Goal: Task Accomplishment & Management: Manage account settings

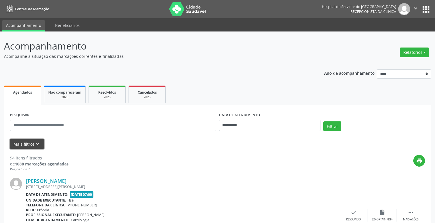
click at [33, 144] on button "Mais filtros keyboard_arrow_down" at bounding box center [27, 144] width 34 height 10
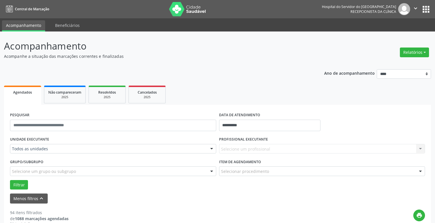
click at [242, 151] on div "Selecione um profissional Nenhum resultado encontrado para: " " Não há nenhuma …" at bounding box center [322, 149] width 206 height 10
click at [242, 150] on div "Selecione um profissional Nenhum resultado encontrado para: " " Não há nenhuma …" at bounding box center [322, 149] width 206 height 10
click at [242, 148] on div "Selecione um profissional Nenhum resultado encontrado para: " " Não há nenhuma …" at bounding box center [322, 149] width 206 height 10
drag, startPoint x: 258, startPoint y: 148, endPoint x: 376, endPoint y: 147, distance: 118.6
click at [262, 147] on div "Selecione um profissional Nenhum resultado encontrado para: " " Não há nenhuma …" at bounding box center [322, 149] width 206 height 10
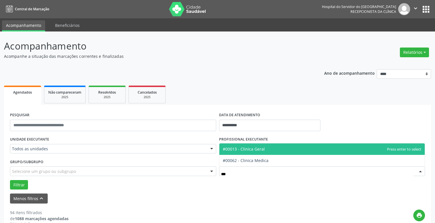
click at [272, 152] on span "#00013 - Clinica Geral" at bounding box center [323, 148] width 206 height 11
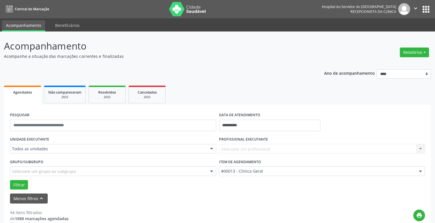
scroll to position [57, 0]
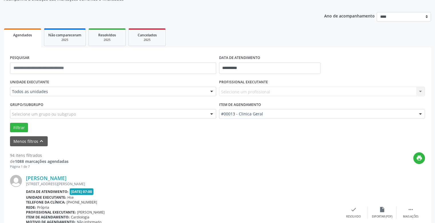
click at [421, 90] on div "Selecione um profissional Nenhum resultado encontrado para: " " Não há nenhuma …" at bounding box center [322, 92] width 206 height 10
click at [420, 91] on div "Selecione um profissional Nenhum resultado encontrado para: " " Não há nenhuma …" at bounding box center [322, 92] width 206 height 10
drag, startPoint x: 420, startPoint y: 91, endPoint x: 389, endPoint y: 95, distance: 31.1
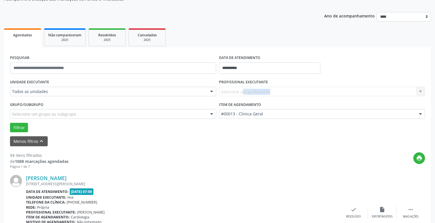
click at [413, 92] on div "Selecione um profissional Nenhum resultado encontrado para: " " Não há nenhuma …" at bounding box center [322, 92] width 206 height 10
click at [389, 95] on div "Selecione um profissional Nenhum resultado encontrado para: " " Não há nenhuma …" at bounding box center [322, 92] width 206 height 10
click at [350, 93] on div "Selecione um profissional Nenhum resultado encontrado para: " " Não há nenhuma …" at bounding box center [322, 92] width 206 height 10
click at [22, 129] on button "Filtrar" at bounding box center [19, 128] width 18 height 10
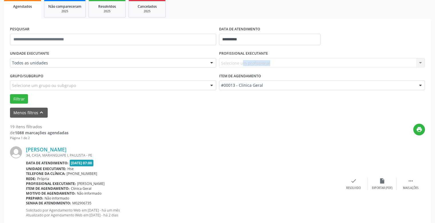
scroll to position [114, 0]
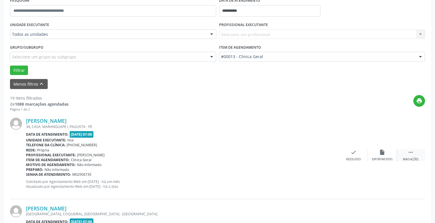
click at [412, 153] on icon "" at bounding box center [411, 152] width 6 height 6
click at [374, 158] on div "Não compareceu" at bounding box center [382, 159] width 24 height 4
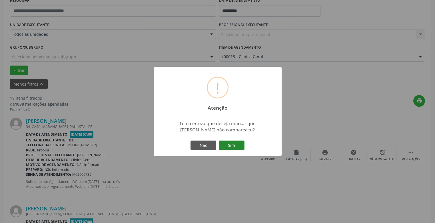
click at [228, 145] on button "Sim" at bounding box center [232, 145] width 26 height 10
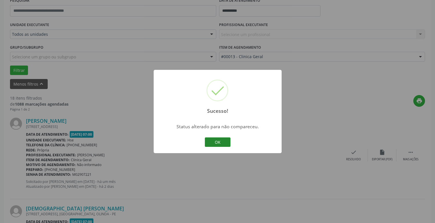
click at [219, 138] on button "OK" at bounding box center [218, 142] width 26 height 10
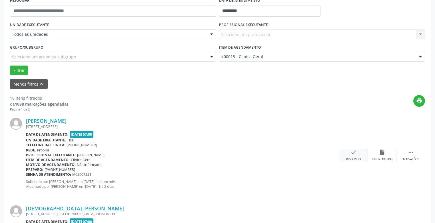
click at [360, 156] on div "check Resolvido" at bounding box center [354, 155] width 29 height 12
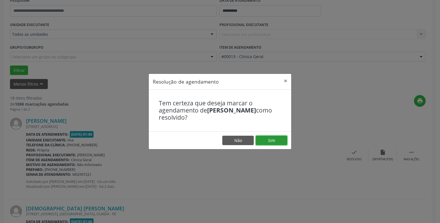
click at [280, 140] on button "Sim" at bounding box center [271, 140] width 31 height 10
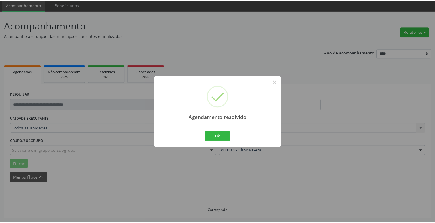
scroll to position [21, 0]
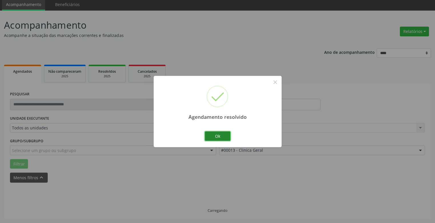
click at [222, 133] on button "Ok" at bounding box center [218, 136] width 26 height 10
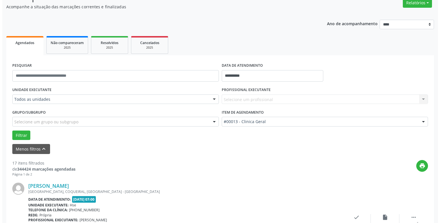
scroll to position [78, 0]
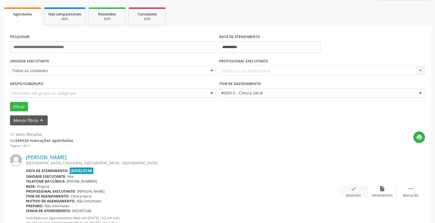
click at [355, 190] on icon "check" at bounding box center [354, 188] width 6 height 6
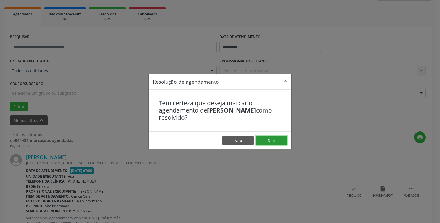
click at [274, 139] on button "Sim" at bounding box center [271, 140] width 31 height 10
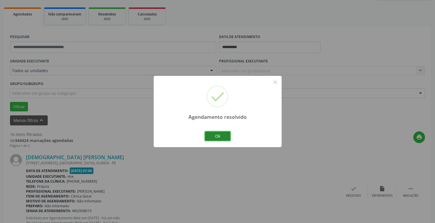
click at [229, 139] on button "Ok" at bounding box center [218, 136] width 26 height 10
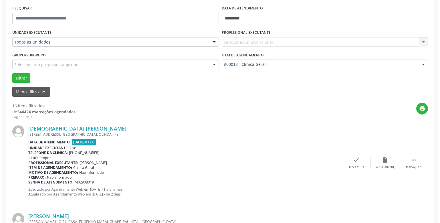
scroll to position [135, 0]
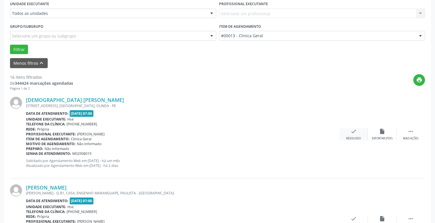
click at [349, 136] on div "Resolvido" at bounding box center [353, 138] width 15 height 4
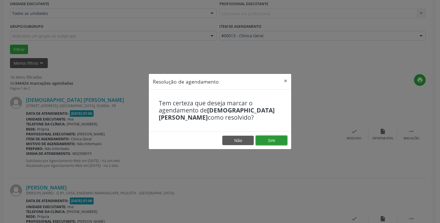
click at [276, 141] on button "Sim" at bounding box center [271, 140] width 31 height 10
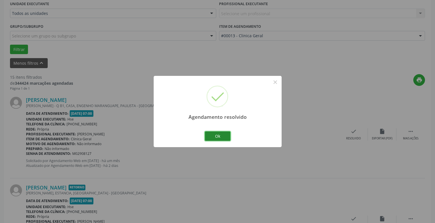
click at [220, 137] on button "Ok" at bounding box center [218, 136] width 26 height 10
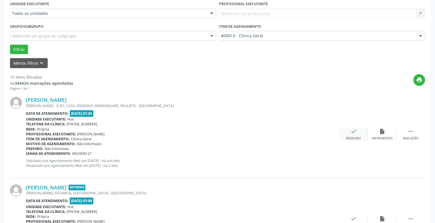
click at [348, 135] on div "check Resolvido" at bounding box center [354, 134] width 29 height 12
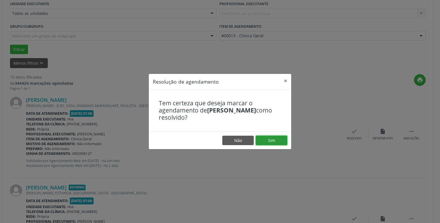
click at [274, 139] on button "Sim" at bounding box center [271, 140] width 31 height 10
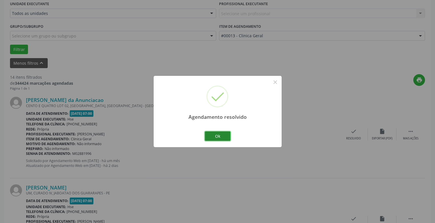
click at [224, 134] on button "Ok" at bounding box center [218, 136] width 26 height 10
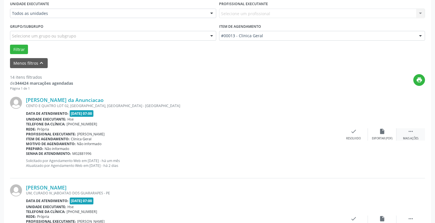
drag, startPoint x: 415, startPoint y: 132, endPoint x: 401, endPoint y: 133, distance: 13.8
click at [414, 132] on div " Mais ações" at bounding box center [411, 134] width 29 height 12
click at [378, 134] on div "alarm_off Não compareceu" at bounding box center [382, 134] width 29 height 12
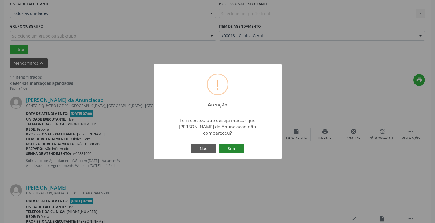
click at [236, 145] on button "Sim" at bounding box center [232, 148] width 26 height 10
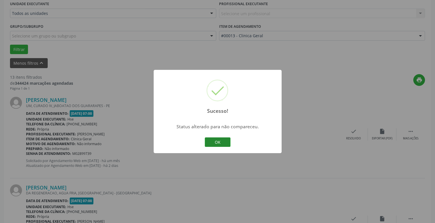
click at [217, 143] on button "OK" at bounding box center [218, 142] width 26 height 10
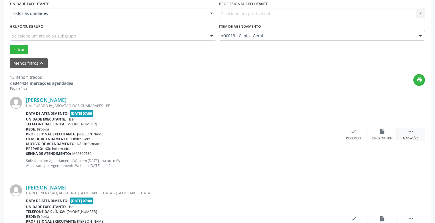
click at [415, 134] on div " Mais ações" at bounding box center [411, 134] width 29 height 12
click at [376, 137] on div "Não compareceu" at bounding box center [382, 138] width 24 height 4
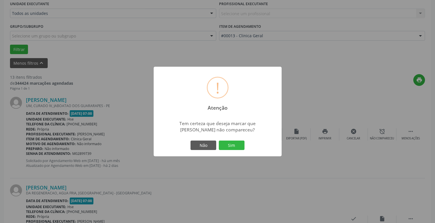
click at [236, 146] on button "Sim" at bounding box center [232, 145] width 26 height 10
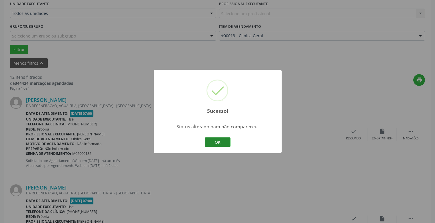
click at [217, 141] on button "OK" at bounding box center [218, 142] width 26 height 10
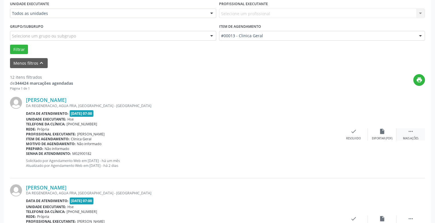
click at [409, 134] on icon "" at bounding box center [411, 131] width 6 height 6
click at [375, 131] on div "alarm_off Não compareceu" at bounding box center [382, 134] width 29 height 12
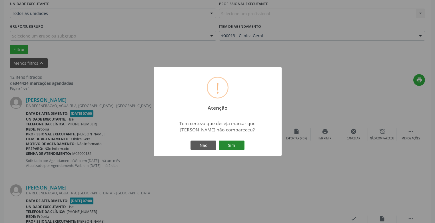
click at [228, 146] on button "Sim" at bounding box center [232, 145] width 26 height 10
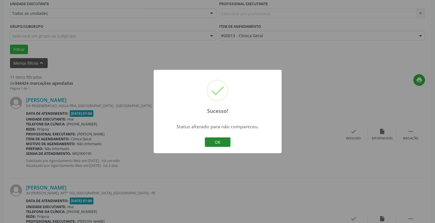
click at [222, 143] on button "OK" at bounding box center [218, 142] width 26 height 10
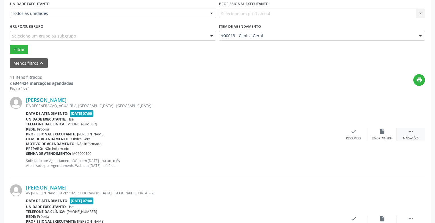
click at [410, 135] on div " Mais ações" at bounding box center [411, 134] width 29 height 12
click at [373, 135] on div "alarm_off Não compareceu" at bounding box center [382, 134] width 29 height 12
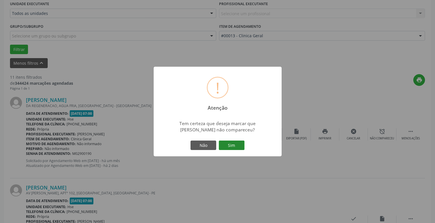
click at [232, 147] on button "Sim" at bounding box center [232, 145] width 26 height 10
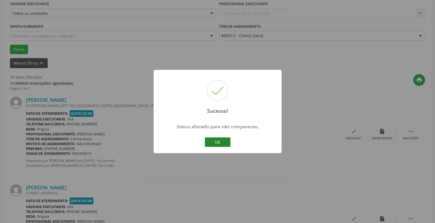
click at [217, 141] on button "OK" at bounding box center [218, 142] width 26 height 10
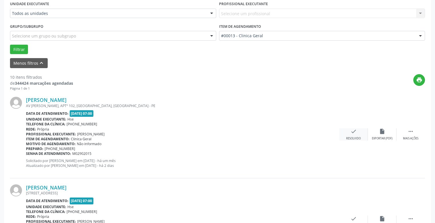
click at [352, 137] on div "Resolvido" at bounding box center [353, 138] width 15 height 4
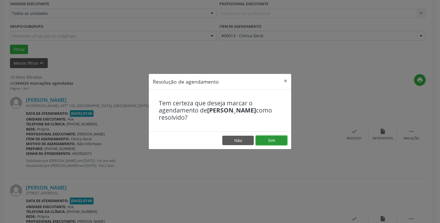
click at [282, 142] on button "Sim" at bounding box center [271, 140] width 31 height 10
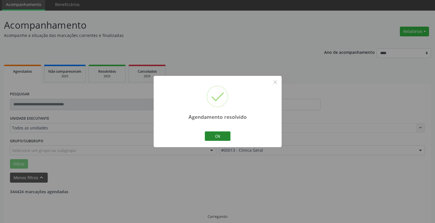
scroll to position [27, 0]
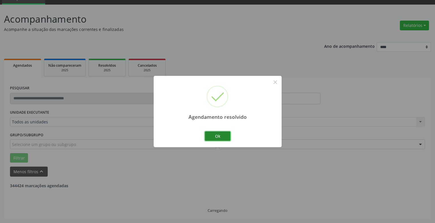
click at [223, 131] on button "Ok" at bounding box center [218, 136] width 26 height 10
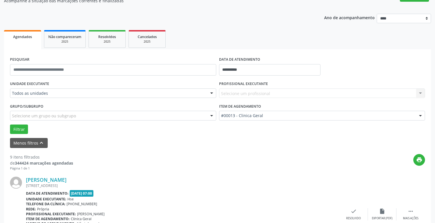
scroll to position [113, 0]
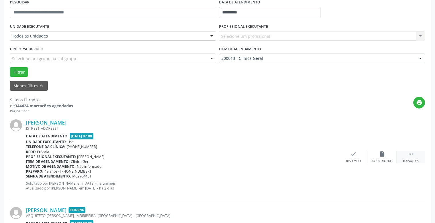
click at [410, 155] on icon "" at bounding box center [411, 154] width 6 height 6
click at [383, 151] on icon "alarm_off" at bounding box center [382, 154] width 6 height 6
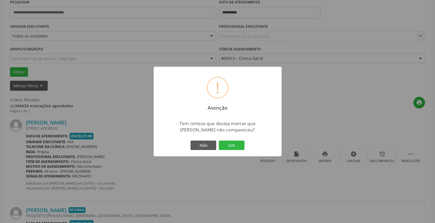
drag, startPoint x: 224, startPoint y: 147, endPoint x: 226, endPoint y: 145, distance: 3.1
click at [225, 146] on button "Sim" at bounding box center [232, 145] width 26 height 10
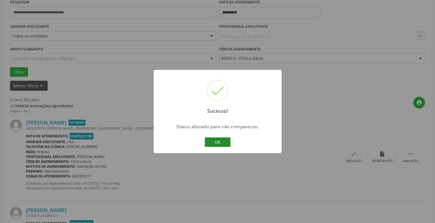
click at [221, 142] on button "OK" at bounding box center [218, 142] width 26 height 10
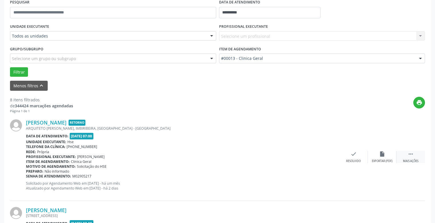
click at [416, 153] on div " Mais ações" at bounding box center [411, 157] width 29 height 12
click at [382, 154] on icon "alarm_off" at bounding box center [382, 154] width 6 height 6
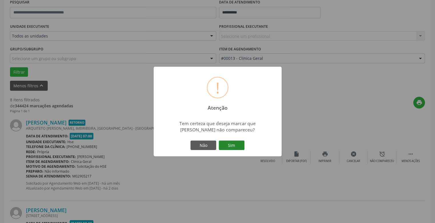
click at [239, 150] on button "Sim" at bounding box center [232, 145] width 26 height 10
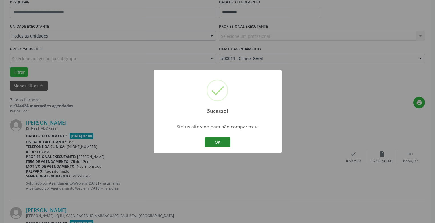
click at [216, 141] on button "OK" at bounding box center [218, 142] width 26 height 10
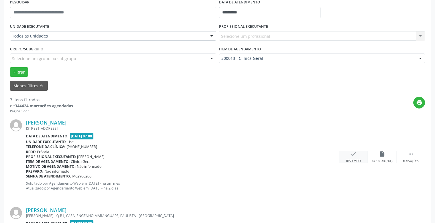
click at [351, 158] on div "check Resolvido" at bounding box center [354, 157] width 29 height 12
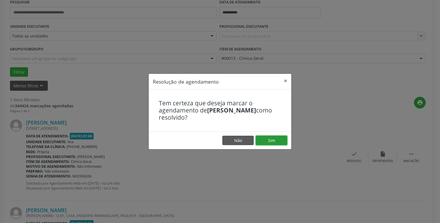
click at [281, 142] on button "Sim" at bounding box center [271, 140] width 31 height 10
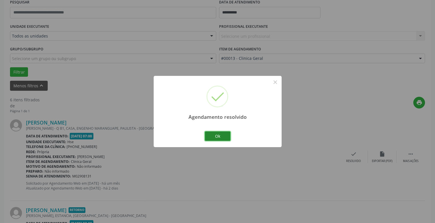
click at [224, 135] on button "Ok" at bounding box center [218, 136] width 26 height 10
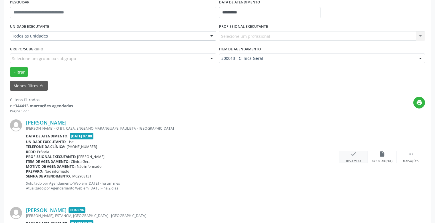
click at [357, 157] on div "check Resolvido" at bounding box center [354, 157] width 29 height 12
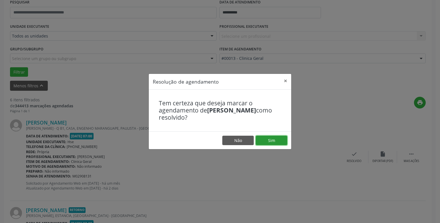
click at [277, 143] on button "Sim" at bounding box center [271, 140] width 31 height 10
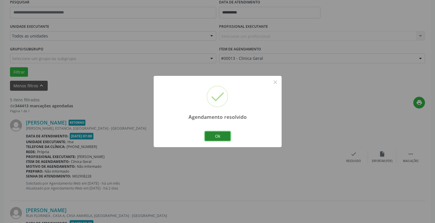
click at [221, 135] on button "Ok" at bounding box center [218, 136] width 26 height 10
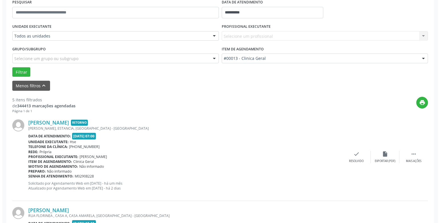
scroll to position [141, 0]
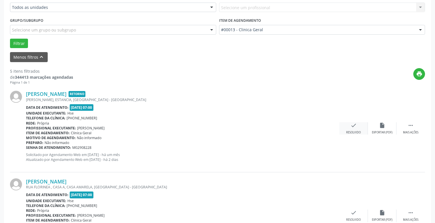
click at [352, 133] on div "Resolvido" at bounding box center [353, 132] width 15 height 4
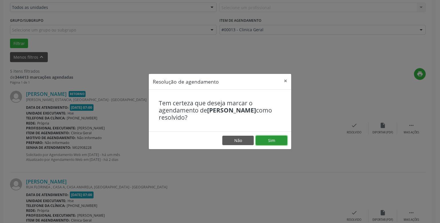
click at [285, 140] on button "Sim" at bounding box center [271, 140] width 31 height 10
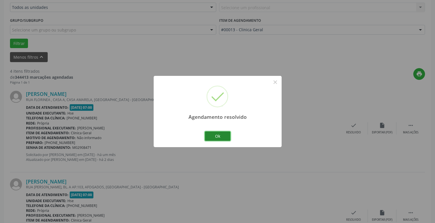
click at [214, 136] on button "Ok" at bounding box center [218, 136] width 26 height 10
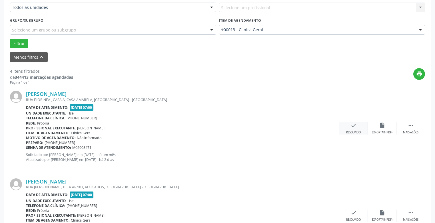
click at [360, 128] on div "check Resolvido" at bounding box center [354, 128] width 29 height 12
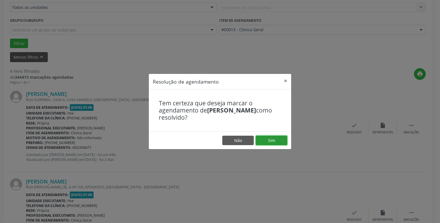
click at [279, 139] on button "Sim" at bounding box center [271, 140] width 31 height 10
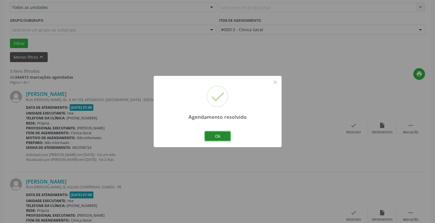
click at [219, 136] on button "Ok" at bounding box center [218, 136] width 26 height 10
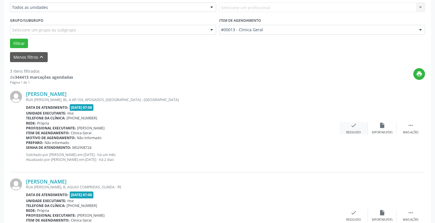
click at [353, 131] on div "Resolvido" at bounding box center [353, 132] width 15 height 4
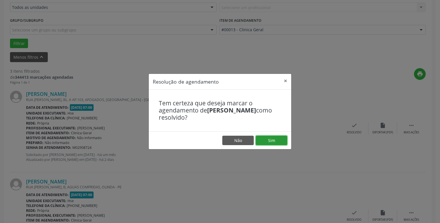
click at [276, 141] on button "Sim" at bounding box center [271, 140] width 31 height 10
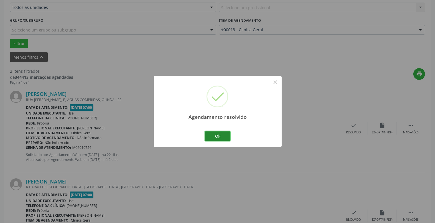
click at [222, 136] on button "Ok" at bounding box center [218, 136] width 26 height 10
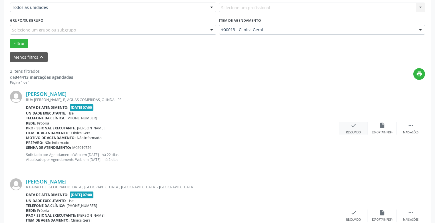
click at [357, 129] on div "check Resolvido" at bounding box center [354, 128] width 29 height 12
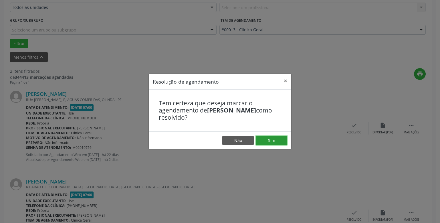
click at [272, 141] on button "Sim" at bounding box center [271, 140] width 31 height 10
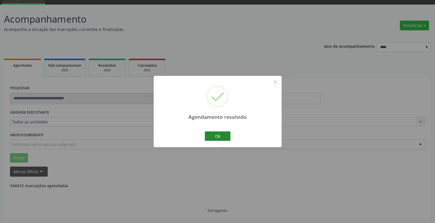
scroll to position [100, 0]
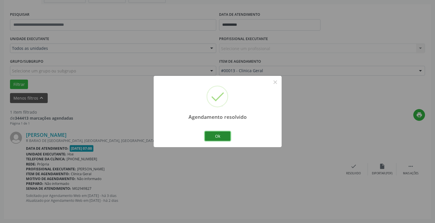
click at [222, 135] on button "Ok" at bounding box center [218, 136] width 26 height 10
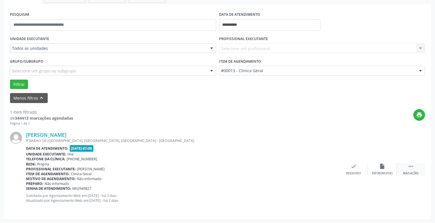
click at [412, 172] on div "Mais ações" at bounding box center [410, 173] width 15 height 4
click at [386, 171] on div "Não compareceu" at bounding box center [382, 173] width 24 height 4
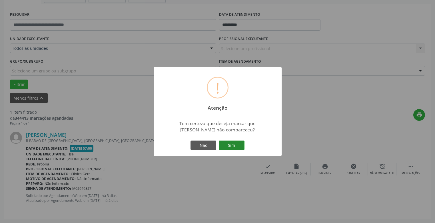
click at [232, 145] on button "Sim" at bounding box center [232, 145] width 26 height 10
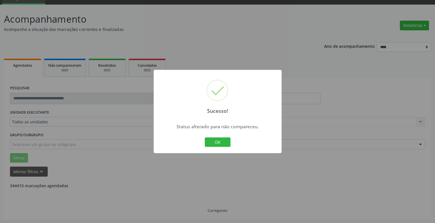
scroll to position [9, 0]
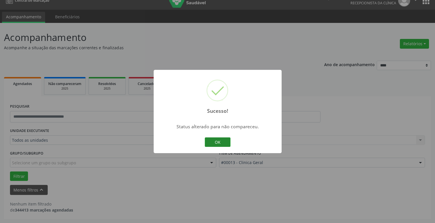
click at [214, 141] on button "OK" at bounding box center [218, 142] width 26 height 10
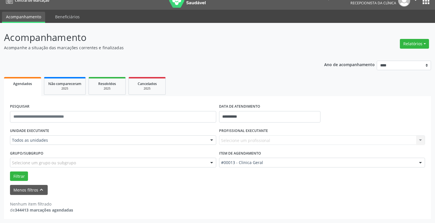
click at [261, 141] on div "Selecione um profissional Nenhum resultado encontrado para: " " Não há nenhuma …" at bounding box center [322, 140] width 206 height 10
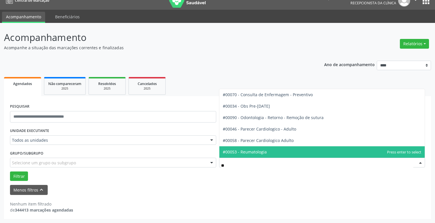
type input "***"
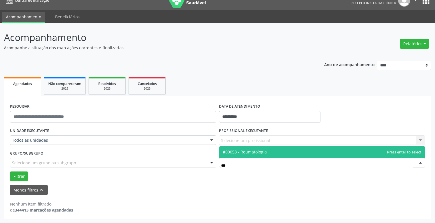
click at [345, 152] on span "#00053 - Reumatologia" at bounding box center [323, 151] width 206 height 11
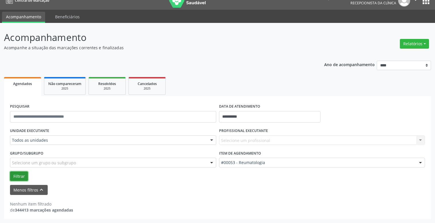
click at [18, 175] on button "Filtrar" at bounding box center [19, 176] width 18 height 10
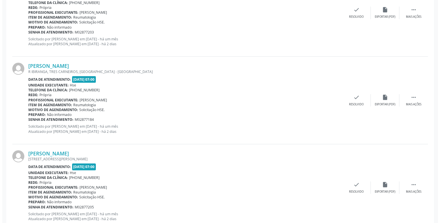
scroll to position [809, 0]
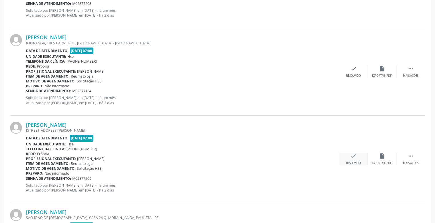
click at [357, 156] on div "check Resolvido" at bounding box center [354, 159] width 29 height 12
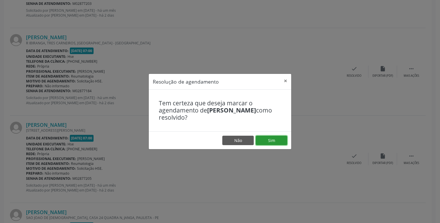
click at [268, 141] on button "Sim" at bounding box center [271, 140] width 31 height 10
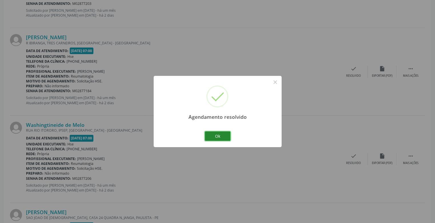
click at [220, 137] on button "Ok" at bounding box center [218, 136] width 26 height 10
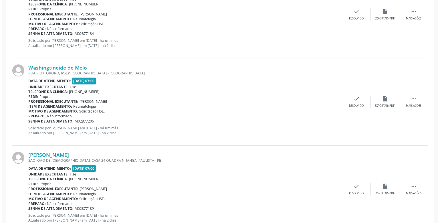
scroll to position [895, 0]
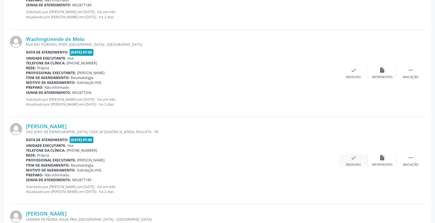
click at [353, 163] on div "Resolvido" at bounding box center [353, 165] width 15 height 4
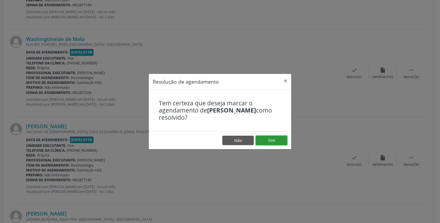
click at [264, 138] on button "Sim" at bounding box center [271, 140] width 31 height 10
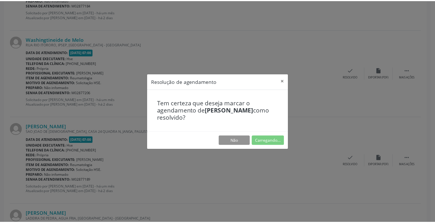
scroll to position [21, 0]
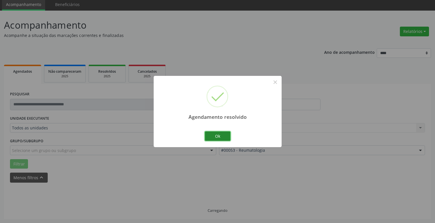
click at [222, 139] on button "Ok" at bounding box center [218, 136] width 26 height 10
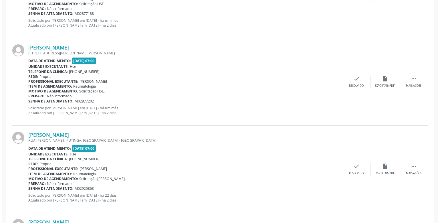
scroll to position [478, 0]
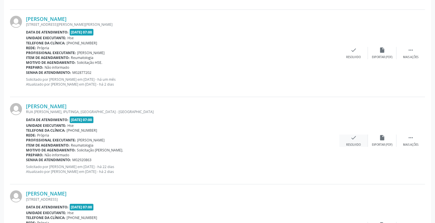
click at [353, 143] on div "Resolvido" at bounding box center [353, 145] width 15 height 4
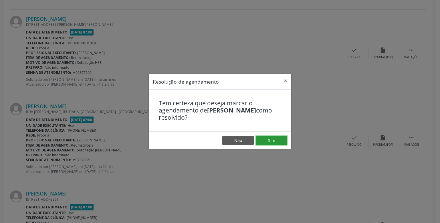
click at [274, 139] on button "Sim" at bounding box center [271, 140] width 31 height 10
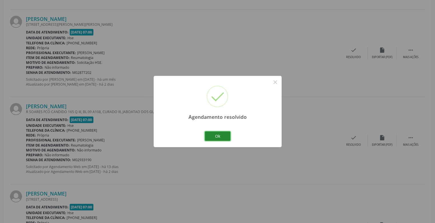
click at [216, 136] on button "Ok" at bounding box center [218, 136] width 26 height 10
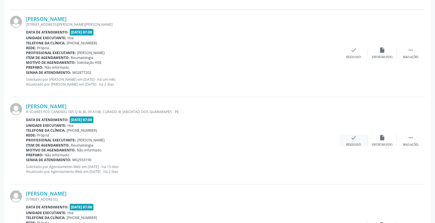
click at [360, 141] on div "check Resolvido" at bounding box center [354, 140] width 29 height 12
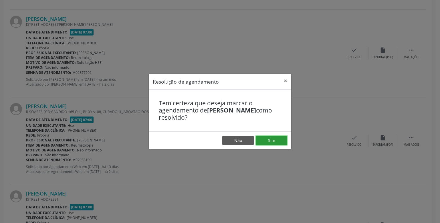
click at [275, 140] on button "Sim" at bounding box center [271, 140] width 31 height 10
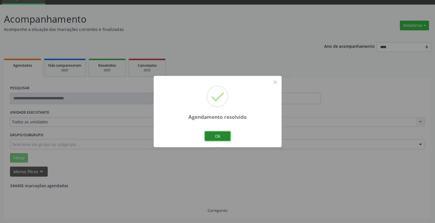
click at [218, 136] on button "Ok" at bounding box center [218, 136] width 26 height 10
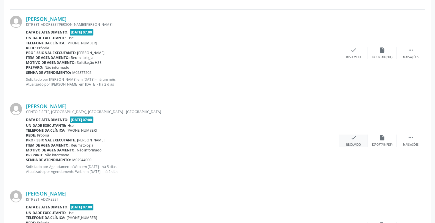
click at [362, 139] on div "check Resolvido" at bounding box center [354, 140] width 29 height 12
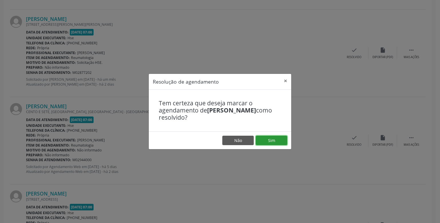
click at [273, 138] on button "Sim" at bounding box center [271, 140] width 31 height 10
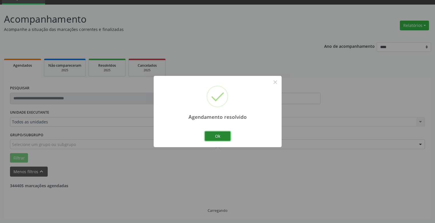
click at [220, 137] on button "Ok" at bounding box center [218, 136] width 26 height 10
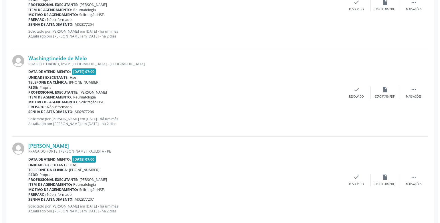
scroll to position [1107, 0]
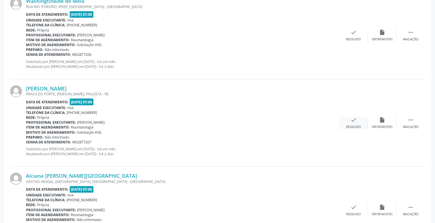
click at [350, 123] on div "check Resolvido" at bounding box center [354, 123] width 29 height 12
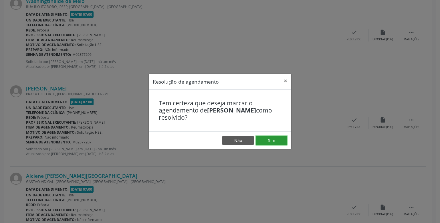
click at [276, 141] on button "Sim" at bounding box center [271, 140] width 31 height 10
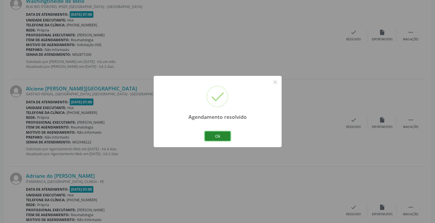
click at [213, 134] on button "Ok" at bounding box center [218, 136] width 26 height 10
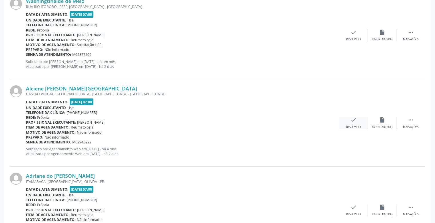
click at [356, 125] on div "Resolvido" at bounding box center [353, 127] width 15 height 4
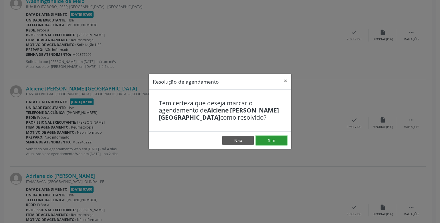
click at [275, 142] on button "Sim" at bounding box center [271, 140] width 31 height 10
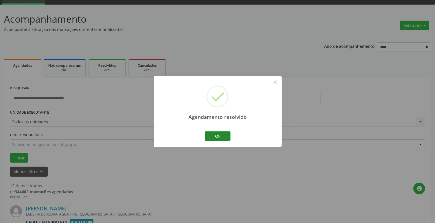
scroll to position [1060, 0]
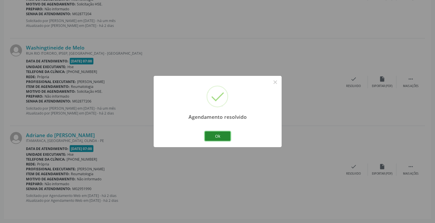
click at [220, 138] on button "Ok" at bounding box center [218, 136] width 26 height 10
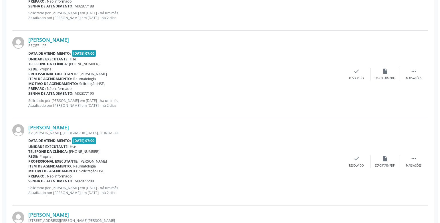
scroll to position [546, 0]
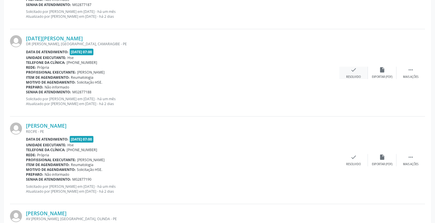
click at [357, 70] on div "check Resolvido" at bounding box center [354, 73] width 29 height 12
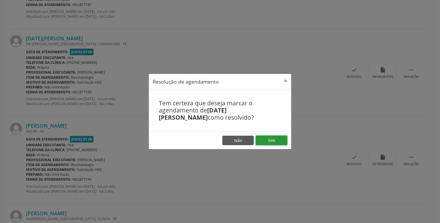
click at [276, 143] on button "Sim" at bounding box center [271, 140] width 31 height 10
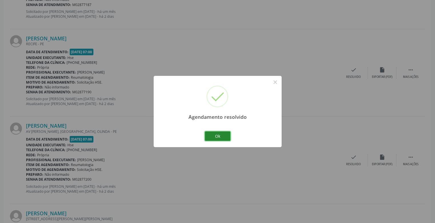
click at [222, 133] on button "Ok" at bounding box center [218, 136] width 26 height 10
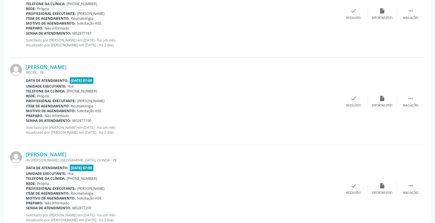
scroll to position [489, 0]
